Goal: Task Accomplishment & Management: Manage account settings

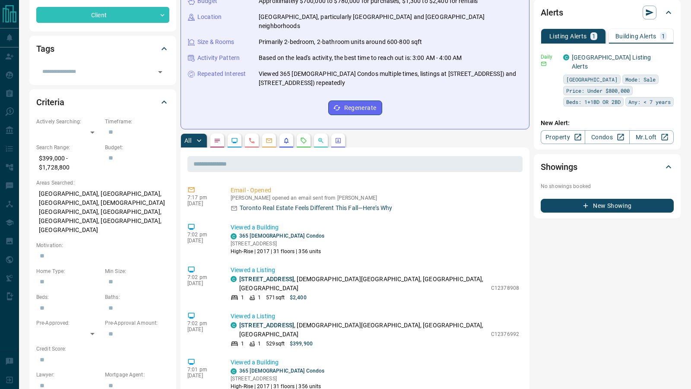
click at [632, 34] on p "Building Alerts" at bounding box center [635, 36] width 41 height 6
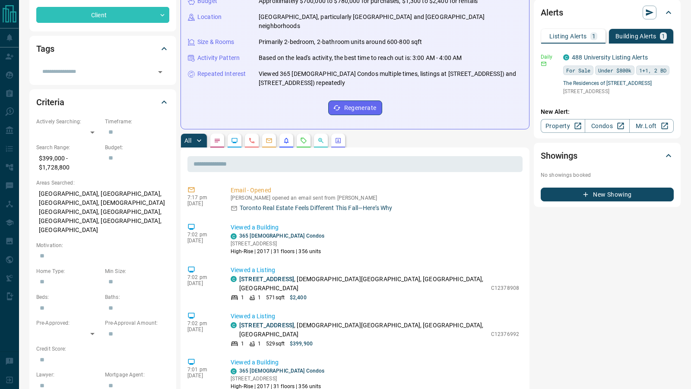
click at [674, 57] on div "Alerts Listing Alerts 1 Building Alerts 1 Daily [GEOGRAPHIC_DATA] Listing [GEOG…" at bounding box center [606, 69] width 147 height 139
click at [666, 57] on icon "button" at bounding box center [667, 57] width 8 height 8
click at [651, 72] on li "Send" at bounding box center [654, 72] width 38 height 14
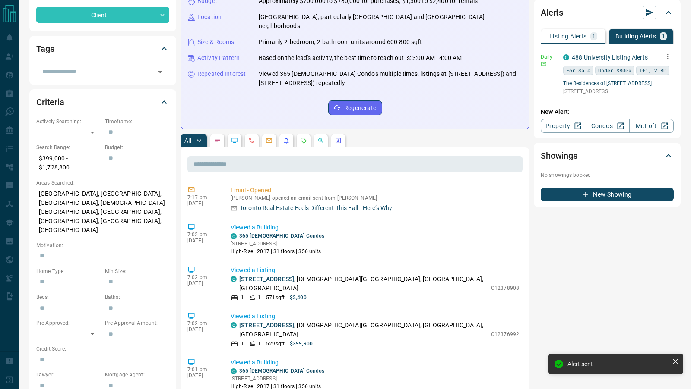
click at [582, 36] on p "Listing Alerts" at bounding box center [568, 36] width 38 height 6
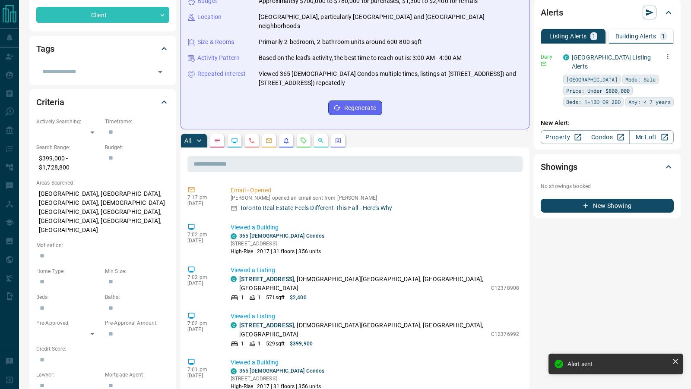
click at [666, 54] on icon "button" at bounding box center [667, 57] width 8 height 8
click at [657, 69] on li "Send" at bounding box center [654, 72] width 38 height 14
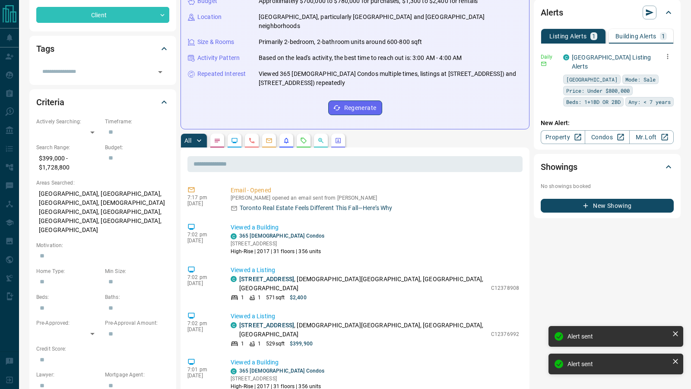
click at [636, 35] on p "Building Alerts" at bounding box center [635, 36] width 41 height 6
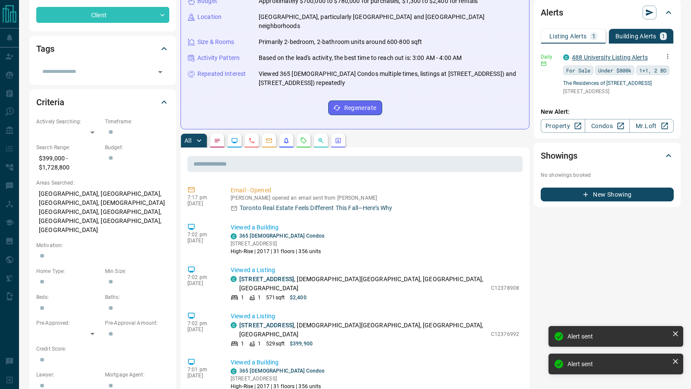
click at [622, 60] on link "488 University Listing Alerts" at bounding box center [609, 57] width 76 height 7
